Goal: Information Seeking & Learning: Learn about a topic

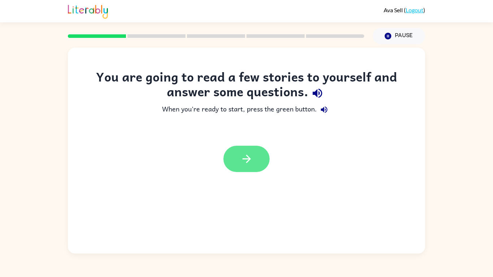
click at [244, 159] on icon "button" at bounding box center [246, 159] width 13 height 13
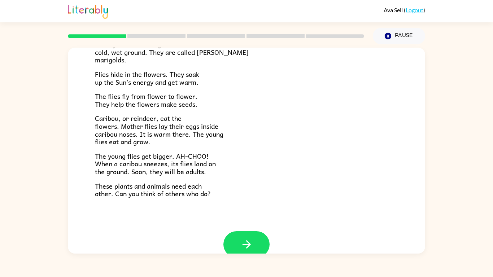
scroll to position [119, 0]
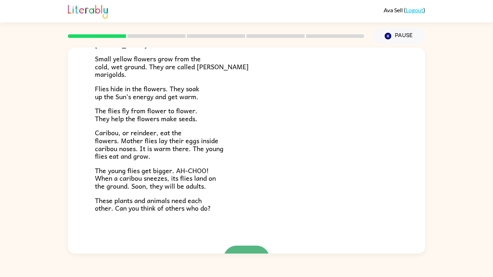
click at [259, 250] on button "button" at bounding box center [246, 259] width 46 height 26
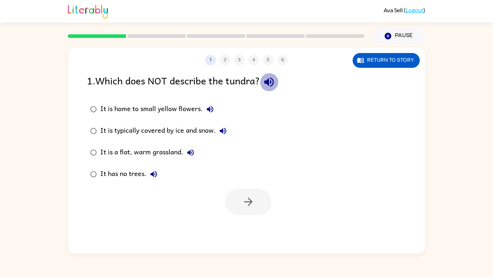
click at [275, 80] on icon "button" at bounding box center [269, 82] width 13 height 13
click at [128, 173] on div "It has no trees." at bounding box center [130, 174] width 61 height 14
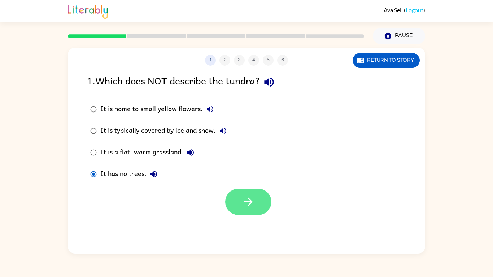
click at [255, 210] on button "button" at bounding box center [248, 202] width 46 height 26
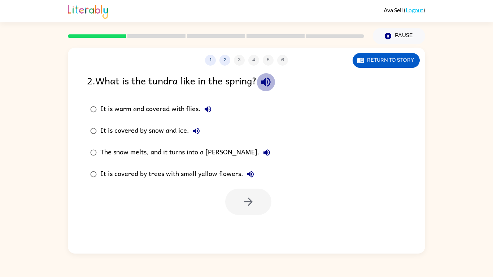
click at [270, 80] on icon "button" at bounding box center [265, 82] width 9 height 9
click at [193, 149] on div "The snow melts, and it turns into a [PERSON_NAME]." at bounding box center [187, 152] width 174 height 14
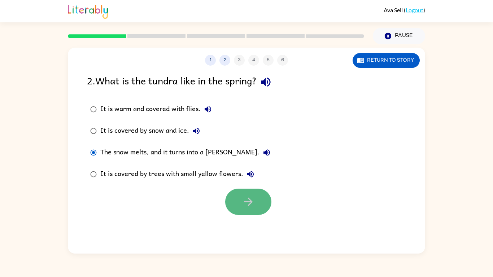
click at [259, 193] on button "button" at bounding box center [248, 202] width 46 height 26
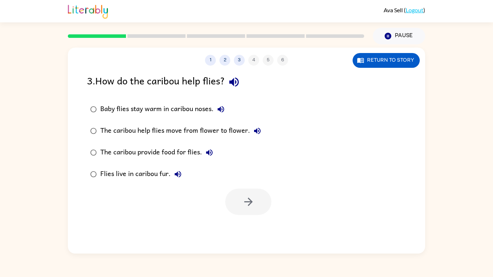
click at [259, 193] on div at bounding box center [248, 202] width 46 height 26
click at [234, 80] on icon "button" at bounding box center [234, 82] width 13 height 13
click at [126, 131] on div "The caribou help flies move from flower to flower." at bounding box center [182, 131] width 164 height 14
click at [258, 197] on button "button" at bounding box center [248, 202] width 46 height 26
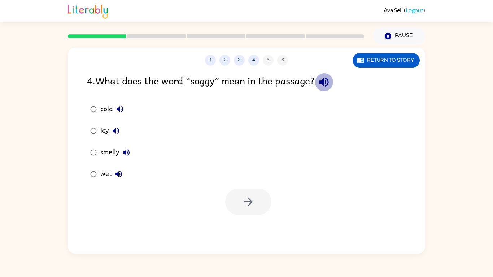
click at [329, 80] on icon "button" at bounding box center [324, 82] width 13 height 13
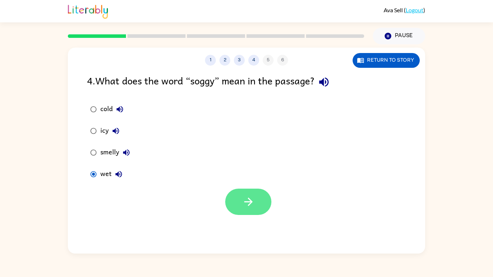
click at [259, 189] on button "button" at bounding box center [248, 202] width 46 height 26
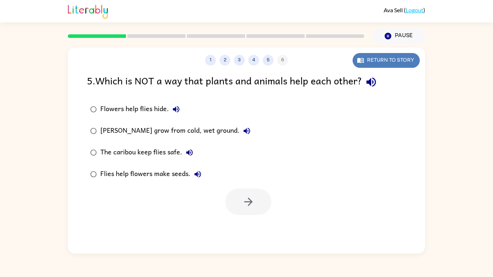
click at [387, 57] on button "Return to story" at bounding box center [386, 60] width 67 height 15
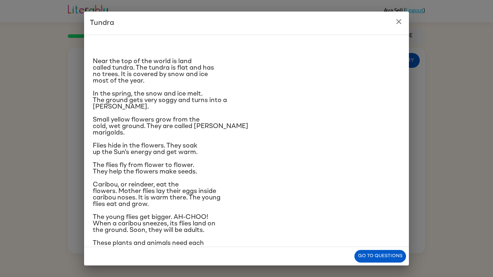
click at [397, 22] on icon "close" at bounding box center [398, 21] width 9 height 9
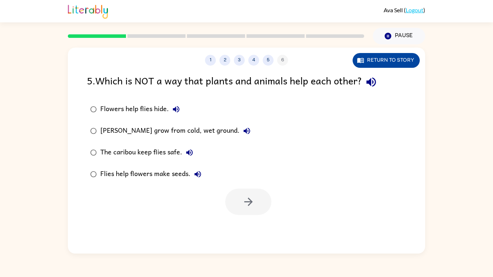
click at [368, 58] on button "Return to story" at bounding box center [386, 60] width 67 height 15
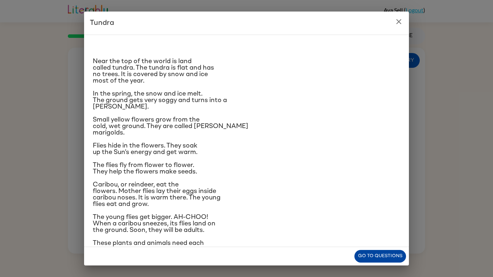
click at [388, 253] on button "Go to questions" at bounding box center [380, 256] width 52 height 13
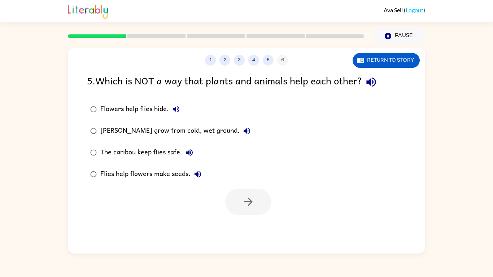
click at [226, 87] on div "5 . Which is NOT a way that plants and animals help each other?" at bounding box center [246, 82] width 319 height 18
click at [161, 108] on div "Flowers help flies hide." at bounding box center [141, 109] width 83 height 14
click at [246, 212] on button "button" at bounding box center [248, 202] width 46 height 26
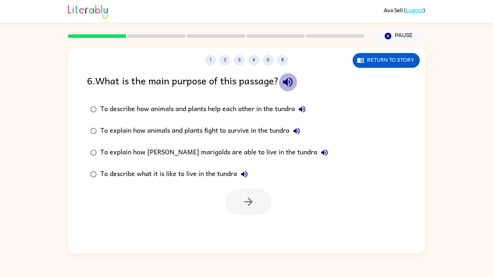
click at [286, 80] on icon "button" at bounding box center [287, 82] width 13 height 13
click at [226, 105] on div "To describe how animals and plants help each other in the tundra" at bounding box center [204, 109] width 209 height 14
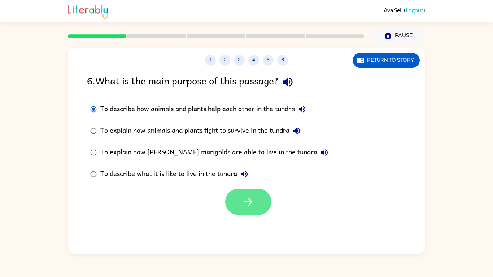
click at [255, 201] on button "button" at bounding box center [248, 202] width 46 height 26
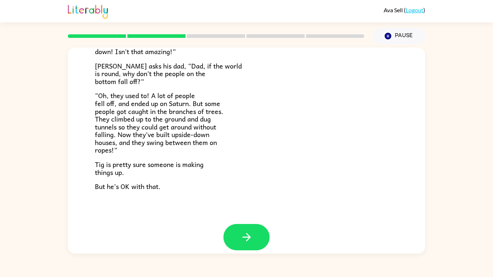
scroll to position [210, 0]
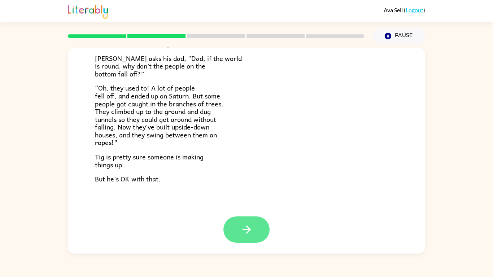
click at [244, 227] on icon "button" at bounding box center [246, 229] width 13 height 13
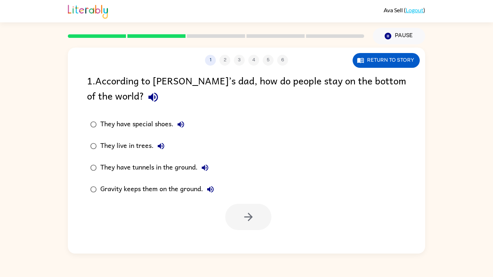
scroll to position [0, 0]
click at [170, 164] on div "They have tunnels in the ground." at bounding box center [156, 168] width 112 height 14
click at [250, 221] on icon "button" at bounding box center [248, 217] width 13 height 13
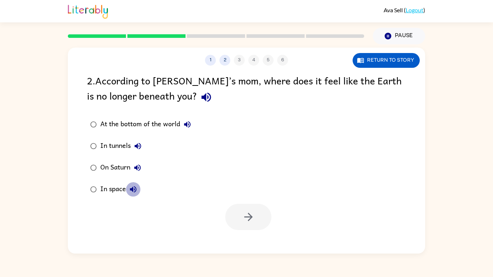
click at [127, 188] on button "In space" at bounding box center [133, 189] width 14 height 14
click at [249, 215] on icon "button" at bounding box center [248, 217] width 13 height 13
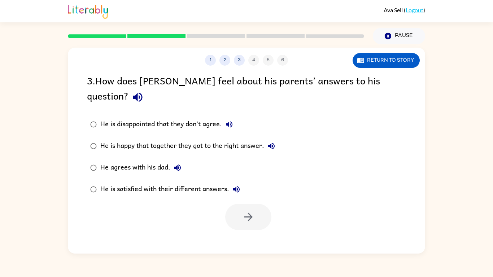
click at [171, 182] on div "He is satisfied with their different answers." at bounding box center [171, 189] width 143 height 14
click at [261, 204] on button "button" at bounding box center [248, 217] width 46 height 26
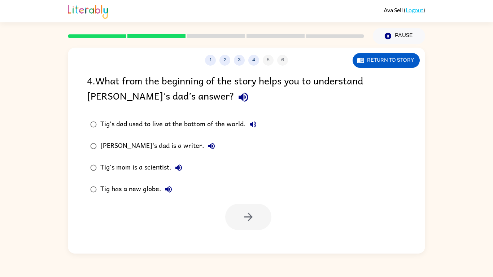
click at [111, 145] on div "[PERSON_NAME]'s dad is a writer." at bounding box center [159, 146] width 118 height 14
click at [252, 220] on icon "button" at bounding box center [248, 217] width 13 height 13
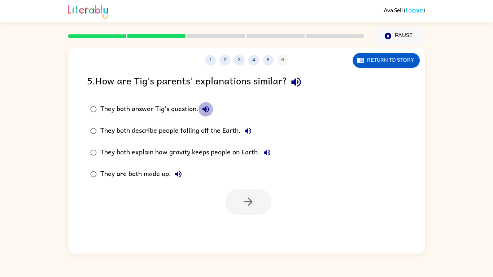
click at [206, 107] on icon "button" at bounding box center [205, 109] width 6 height 6
click at [241, 129] on button "They both describe people falling off the Earth." at bounding box center [248, 131] width 14 height 14
click at [268, 151] on icon "button" at bounding box center [267, 152] width 9 height 9
click at [177, 172] on icon "button" at bounding box center [178, 174] width 6 height 6
click at [186, 108] on div "They both answer Tig’s question." at bounding box center [156, 109] width 113 height 14
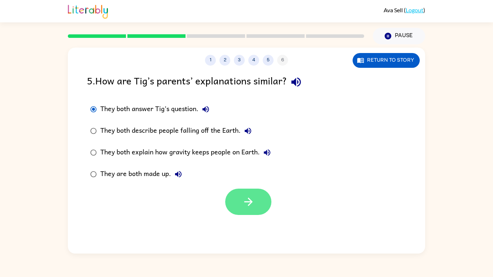
click at [244, 195] on button "button" at bounding box center [248, 202] width 46 height 26
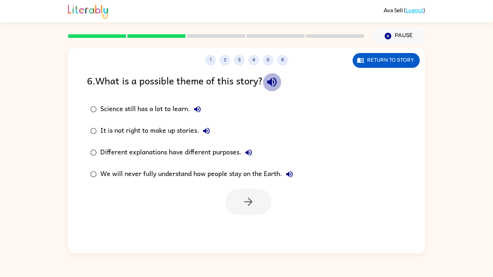
click at [277, 82] on icon "button" at bounding box center [272, 82] width 13 height 13
click at [222, 154] on div "Different explanations have different purposes." at bounding box center [178, 152] width 156 height 14
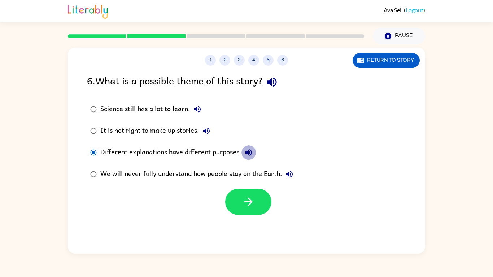
click at [249, 150] on icon "button" at bounding box center [248, 152] width 6 height 6
click at [240, 192] on button "button" at bounding box center [248, 202] width 46 height 26
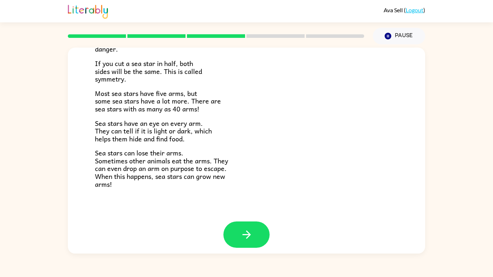
scroll to position [208, 0]
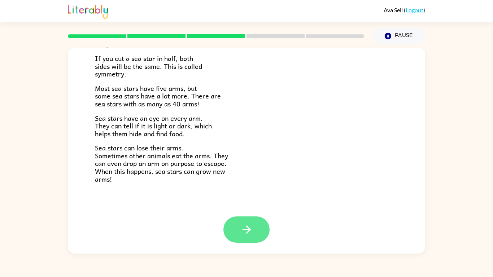
click at [255, 230] on button "button" at bounding box center [246, 229] width 46 height 26
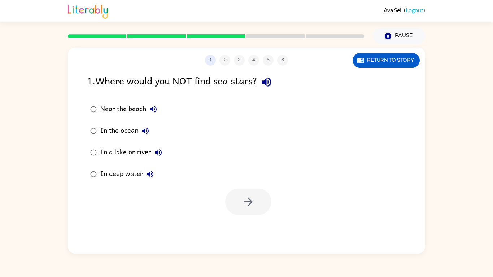
scroll to position [0, 0]
click at [122, 150] on div "In a lake or river" at bounding box center [132, 152] width 65 height 14
click at [248, 201] on icon "button" at bounding box center [248, 202] width 13 height 13
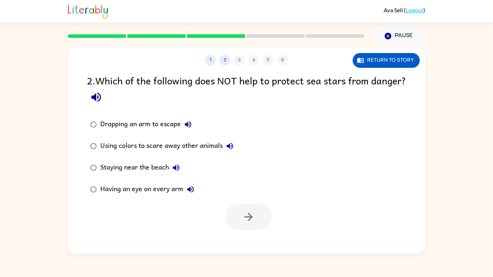
click at [138, 165] on div "Staying near the beach" at bounding box center [141, 168] width 83 height 14
click at [230, 204] on div at bounding box center [248, 217] width 46 height 26
click at [241, 221] on button "button" at bounding box center [248, 217] width 46 height 26
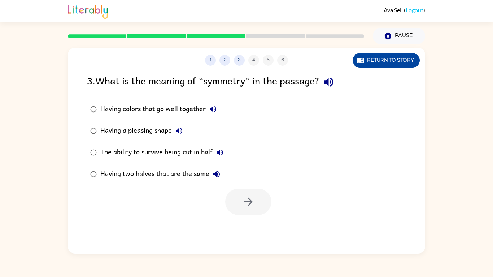
click at [360, 58] on icon "button" at bounding box center [360, 60] width 7 height 7
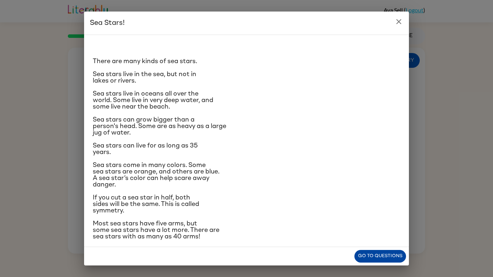
click at [394, 254] on button "Go to questions" at bounding box center [380, 256] width 52 height 13
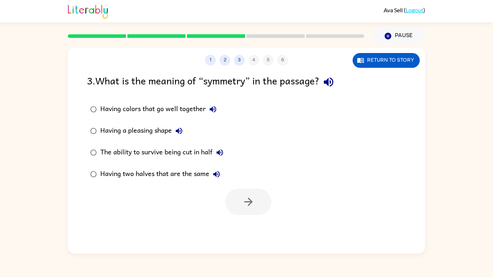
click at [172, 169] on div "Having two halves that are the same" at bounding box center [161, 174] width 123 height 14
click at [254, 204] on icon "button" at bounding box center [248, 202] width 13 height 13
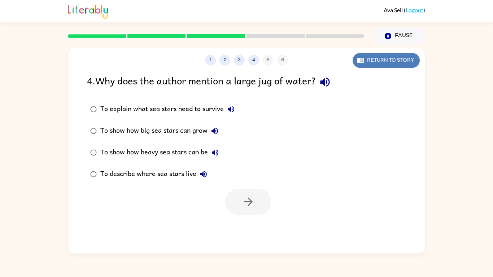
click at [407, 60] on button "Return to story" at bounding box center [386, 60] width 67 height 15
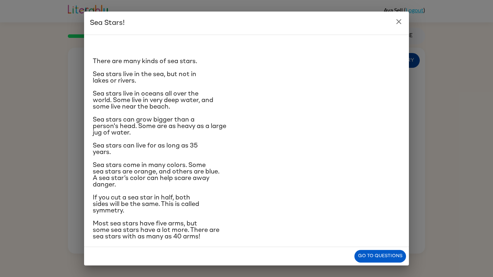
click at [407, 60] on div "There are many kinds of sea stars. Sea stars live in the sea, but not in lakes …" at bounding box center [246, 141] width 325 height 213
click at [400, 19] on icon "close" at bounding box center [398, 21] width 9 height 9
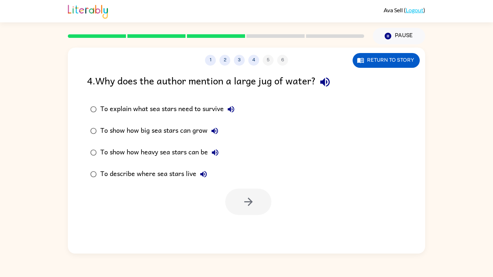
click at [152, 128] on div "To show how big sea stars can grow" at bounding box center [161, 131] width 122 height 14
click at [162, 146] on div "To show how heavy sea stars can be" at bounding box center [161, 152] width 122 height 14
click at [243, 195] on button "button" at bounding box center [248, 202] width 46 height 26
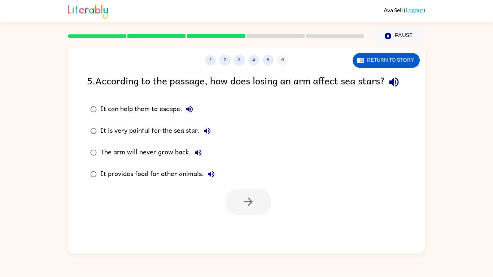
click at [153, 117] on div "It can help them to escape." at bounding box center [148, 109] width 96 height 14
click at [254, 208] on icon "button" at bounding box center [248, 202] width 13 height 13
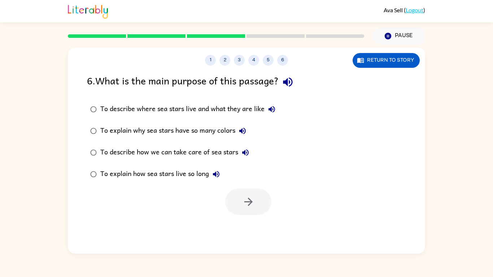
click at [193, 104] on div "To describe where sea stars live and what they are like" at bounding box center [189, 109] width 179 height 14
click at [266, 204] on button "button" at bounding box center [248, 202] width 46 height 26
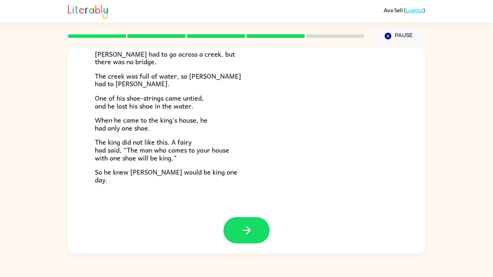
scroll to position [124, 0]
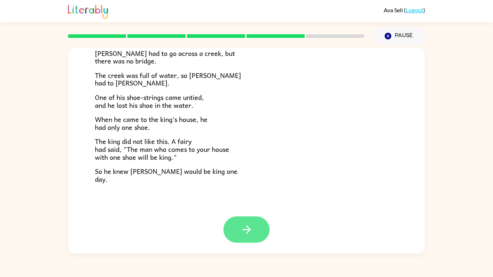
click at [238, 231] on button "button" at bounding box center [246, 229] width 46 height 26
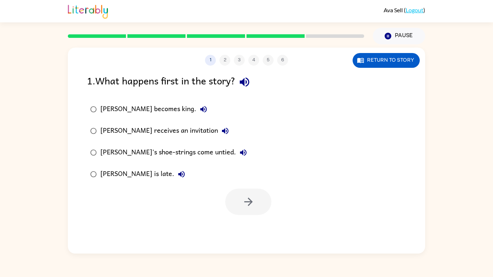
scroll to position [0, 0]
click at [167, 150] on div "[PERSON_NAME]'s shoe-strings come untied." at bounding box center [175, 152] width 150 height 14
click at [240, 194] on button "button" at bounding box center [248, 202] width 46 height 26
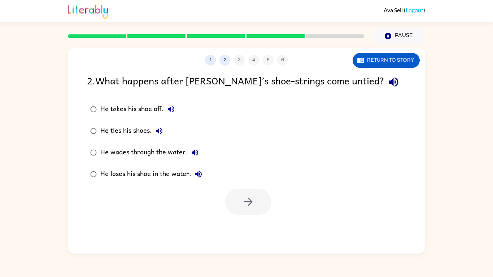
click at [157, 174] on div "He loses his shoe in the water." at bounding box center [152, 174] width 105 height 14
click at [240, 199] on button "button" at bounding box center [248, 202] width 46 height 26
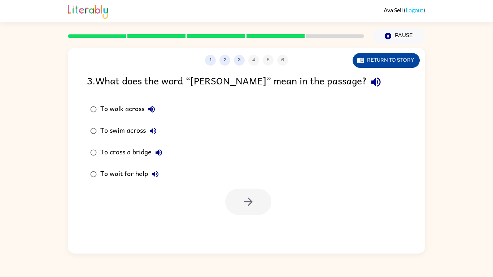
click at [369, 58] on button "Return to story" at bounding box center [386, 60] width 67 height 15
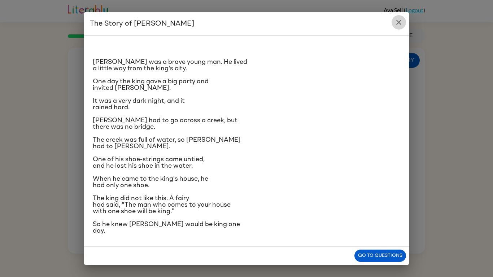
click at [401, 18] on icon "close" at bounding box center [398, 22] width 9 height 9
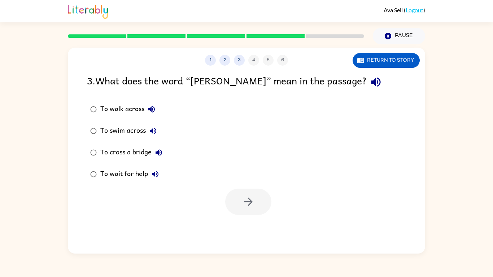
click at [137, 130] on div "To swim across" at bounding box center [130, 131] width 60 height 14
click at [256, 205] on button "button" at bounding box center [248, 202] width 46 height 26
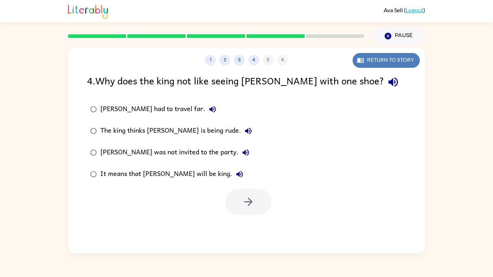
click at [398, 54] on button "Return to story" at bounding box center [386, 60] width 67 height 15
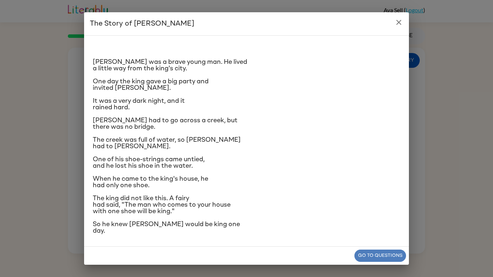
click at [394, 256] on button "Go to questions" at bounding box center [380, 256] width 52 height 13
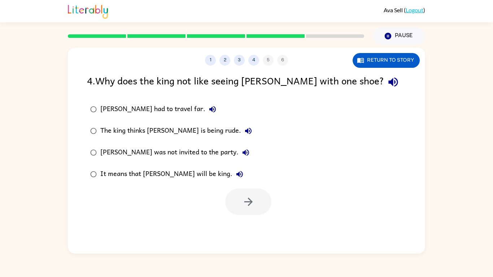
click at [149, 175] on div "It means that [PERSON_NAME] will be king." at bounding box center [173, 174] width 146 height 14
click at [264, 210] on button "button" at bounding box center [248, 202] width 46 height 26
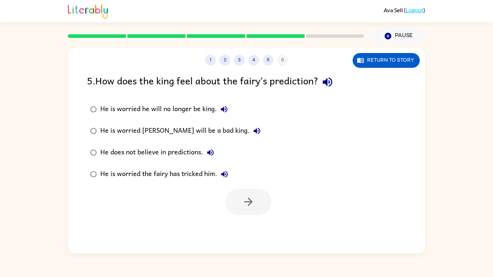
click at [264, 210] on div at bounding box center [248, 202] width 46 height 26
click at [183, 150] on div "He does not believe in predictions." at bounding box center [158, 152] width 117 height 14
click at [170, 108] on div "He is worried he will no longer be king." at bounding box center [165, 109] width 131 height 14
click at [237, 192] on button "button" at bounding box center [248, 202] width 46 height 26
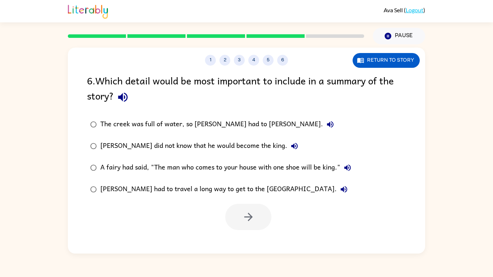
click at [242, 146] on div "[PERSON_NAME] did not know that he would become the king." at bounding box center [200, 146] width 201 height 14
click at [245, 188] on div "[PERSON_NAME] had to travel a long way to get to the [GEOGRAPHIC_DATA]." at bounding box center [225, 189] width 251 height 14
click at [252, 213] on icon "button" at bounding box center [248, 217] width 13 height 13
